Goal: Use online tool/utility: Utilize a website feature to perform a specific function

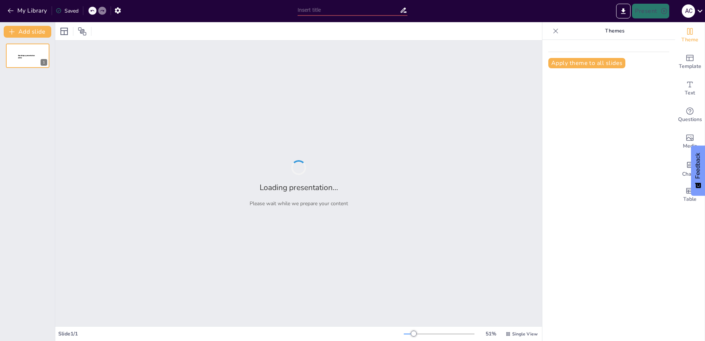
type input "Imported PRESUPUESTO MUNICIPAL 2026.pptx"
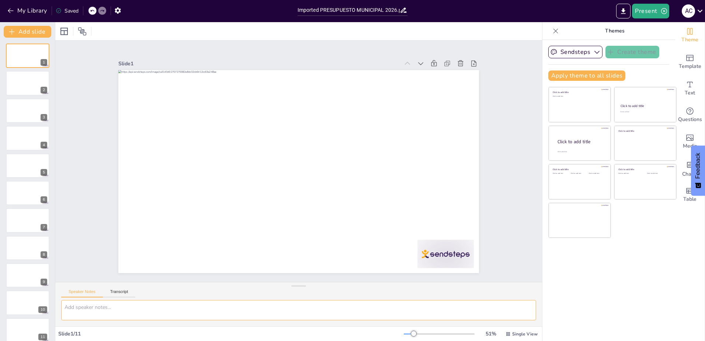
click at [109, 305] on textarea at bounding box center [298, 310] width 475 height 20
type textarea "mejorar presnetación profesional"
drag, startPoint x: 382, startPoint y: 308, endPoint x: 333, endPoint y: 301, distance: 49.2
click at [333, 301] on textarea "mejorar presnetación profesional" at bounding box center [298, 310] width 475 height 20
click at [30, 90] on div at bounding box center [28, 83] width 44 height 25
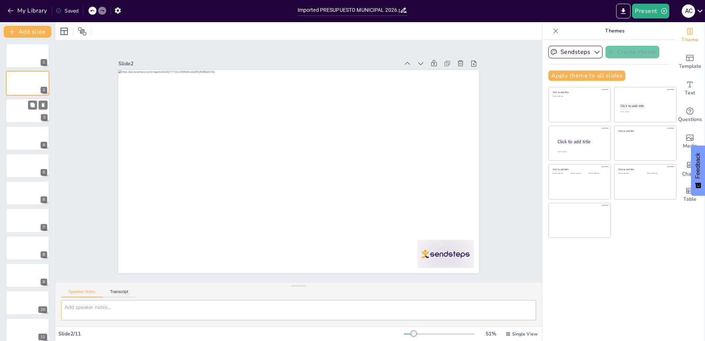
click at [33, 118] on div at bounding box center [28, 110] width 44 height 25
click at [27, 143] on div at bounding box center [28, 137] width 44 height 25
click at [23, 162] on div at bounding box center [28, 165] width 44 height 25
click at [20, 185] on div at bounding box center [28, 192] width 44 height 25
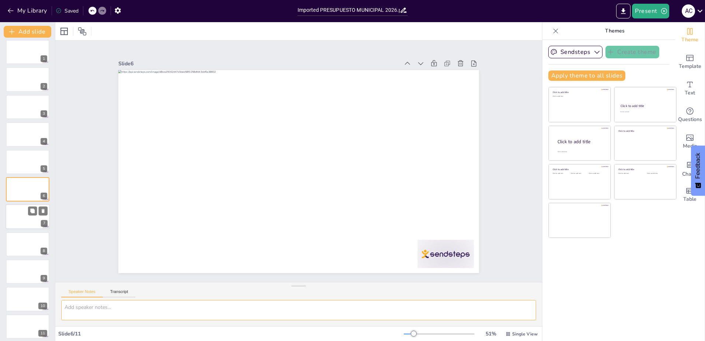
click at [20, 214] on div at bounding box center [28, 216] width 44 height 25
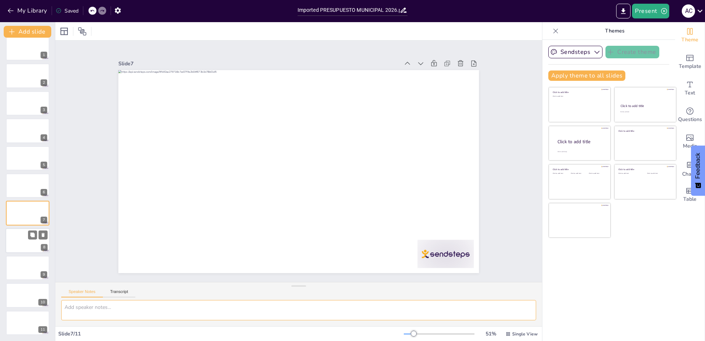
click at [17, 242] on div at bounding box center [28, 240] width 44 height 25
click at [18, 265] on div at bounding box center [28, 267] width 44 height 25
click at [18, 291] on div at bounding box center [28, 295] width 44 height 25
